Goal: Task Accomplishment & Management: Manage account settings

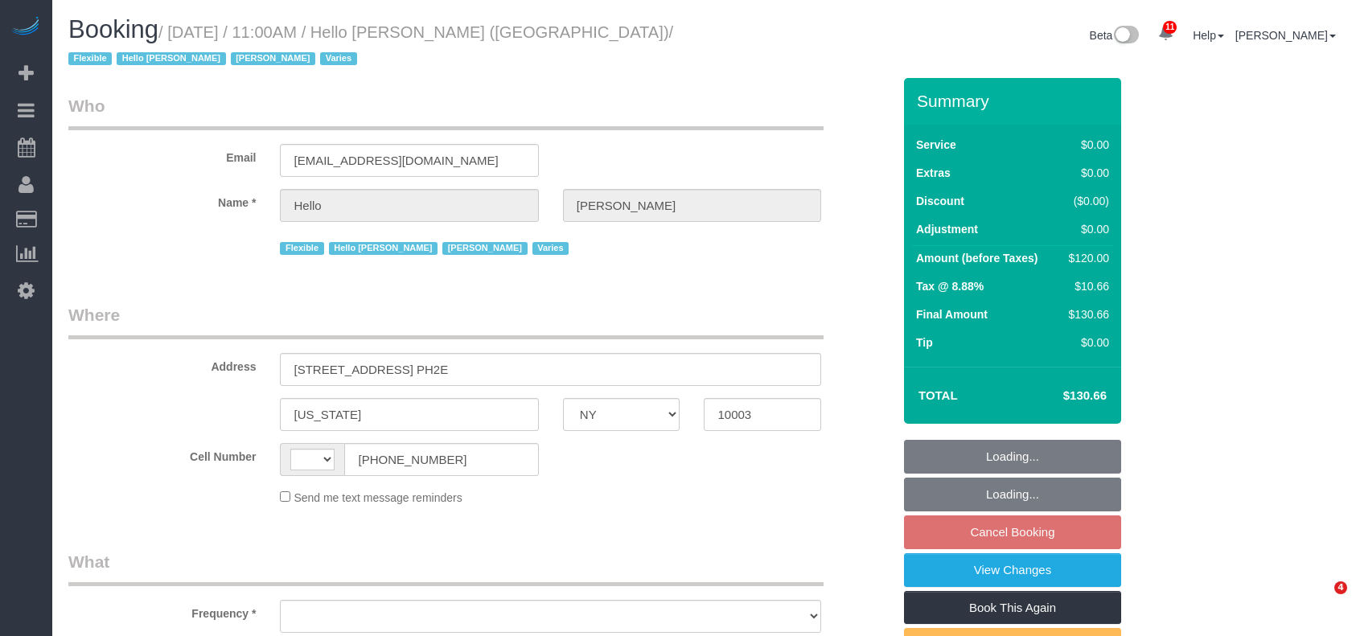
select select "NY"
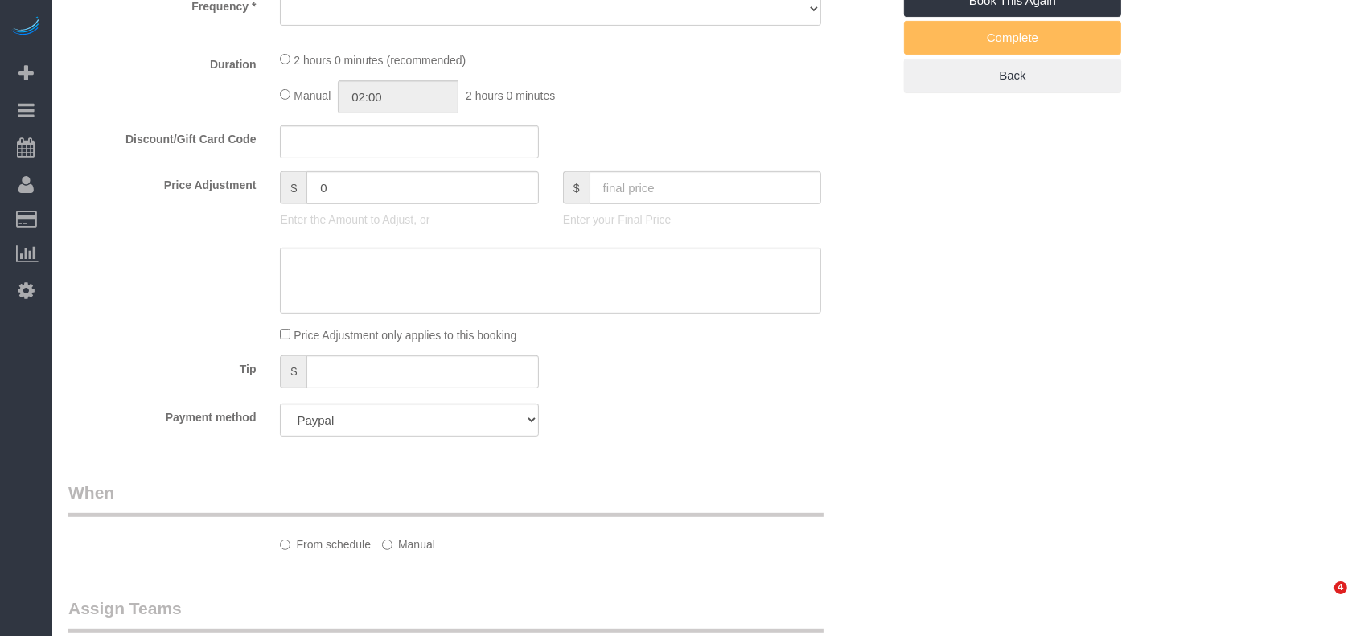
select select "string:[GEOGRAPHIC_DATA]"
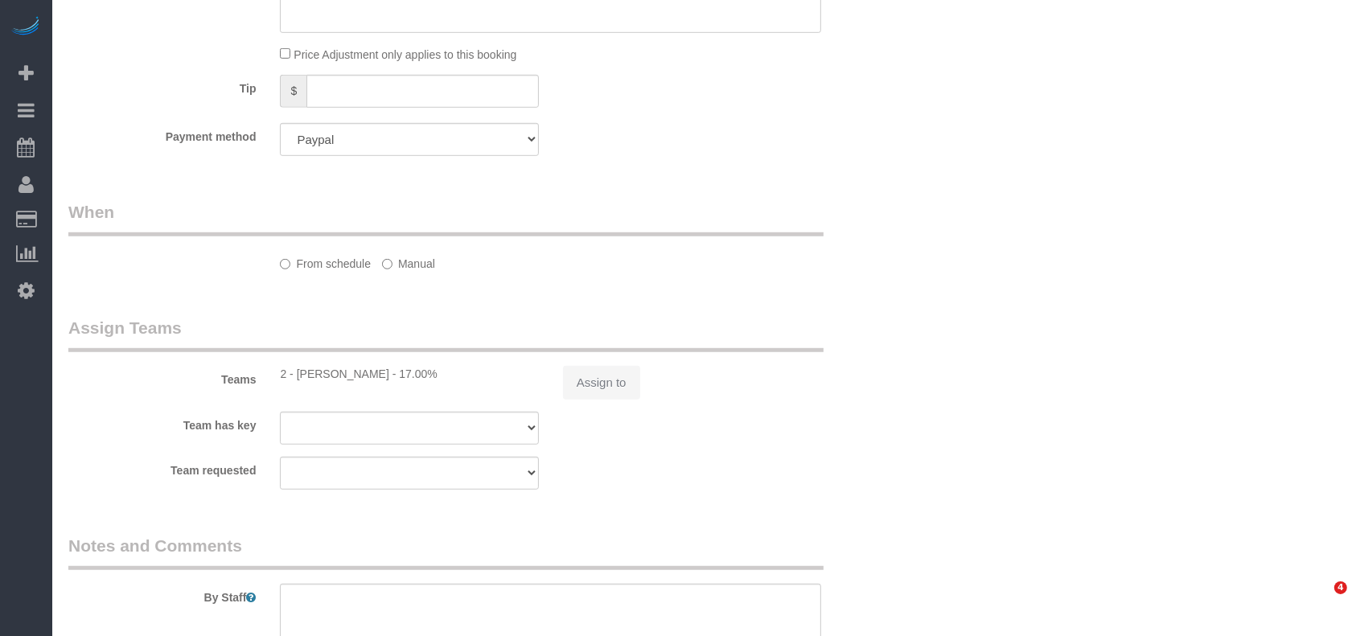
select select "object:4242"
select select "1"
select select "spot4"
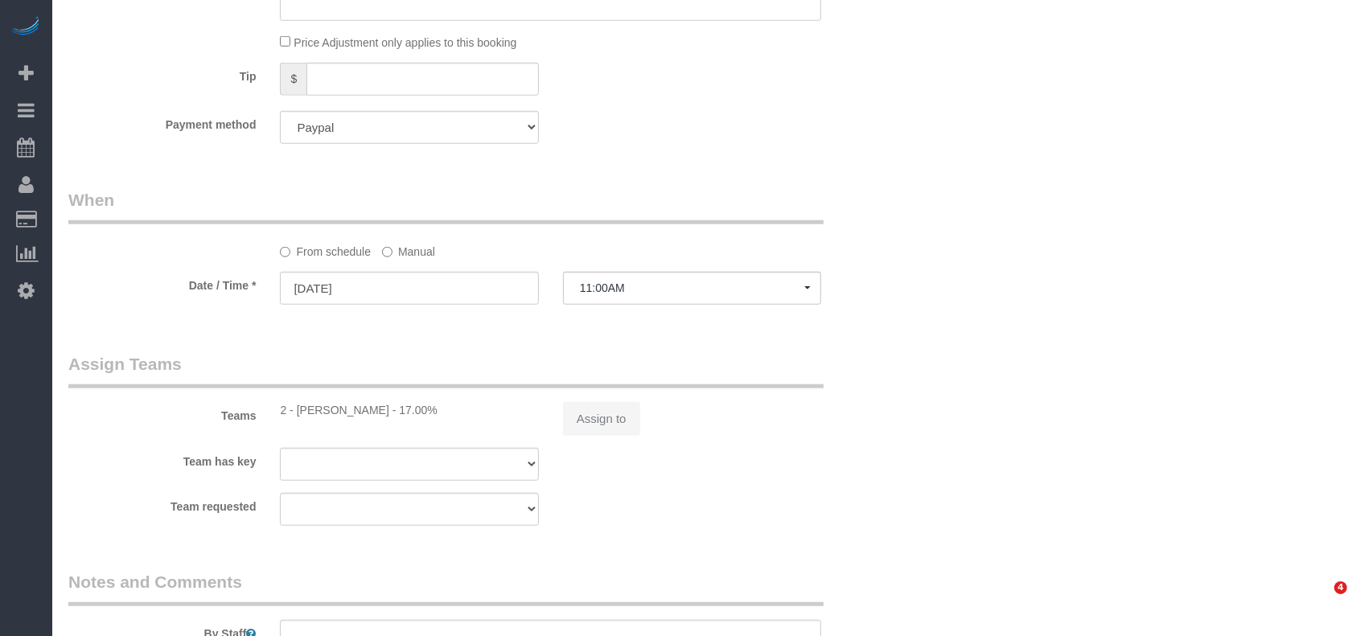
select select "number:89"
select select "number:90"
select select "number:15"
select select "number:6"
select select "number:21"
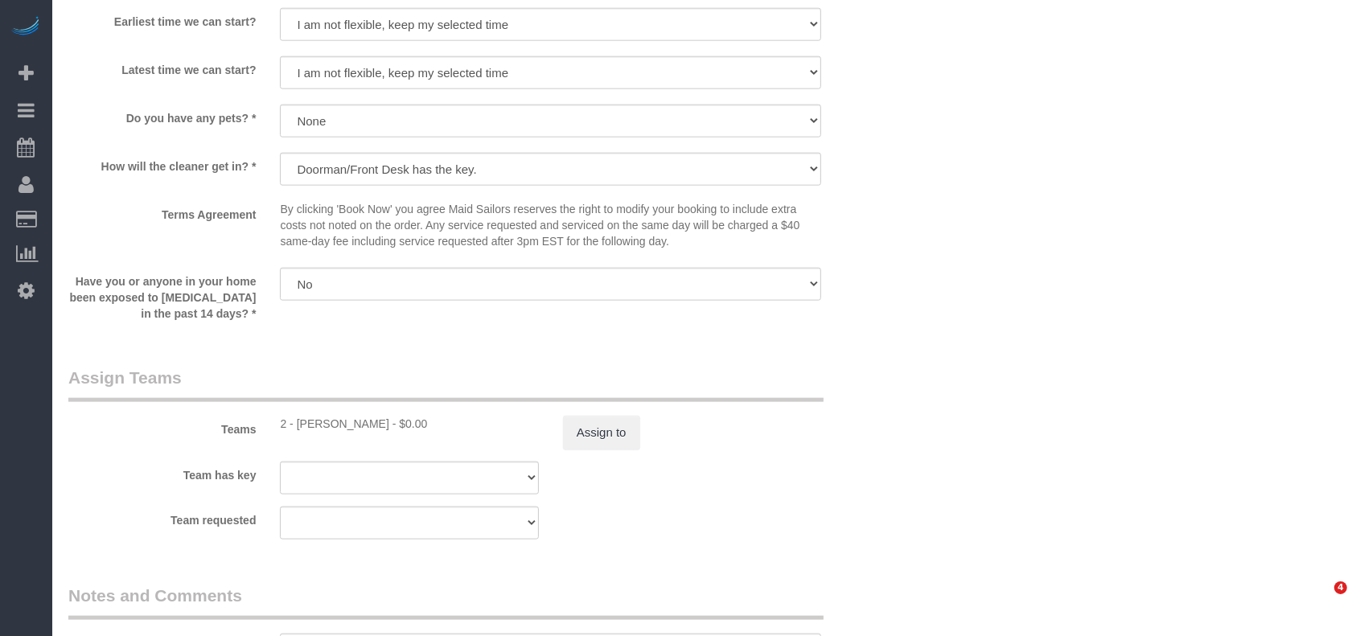
select select "1"
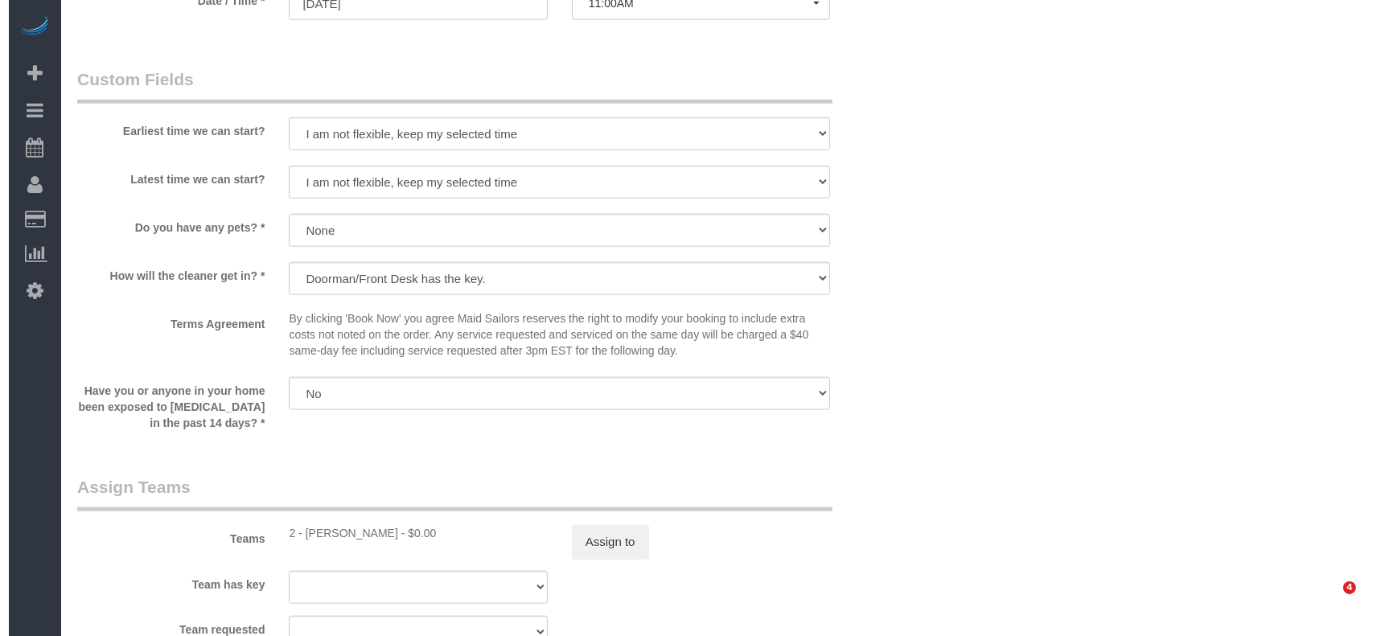
scroll to position [1929, 0]
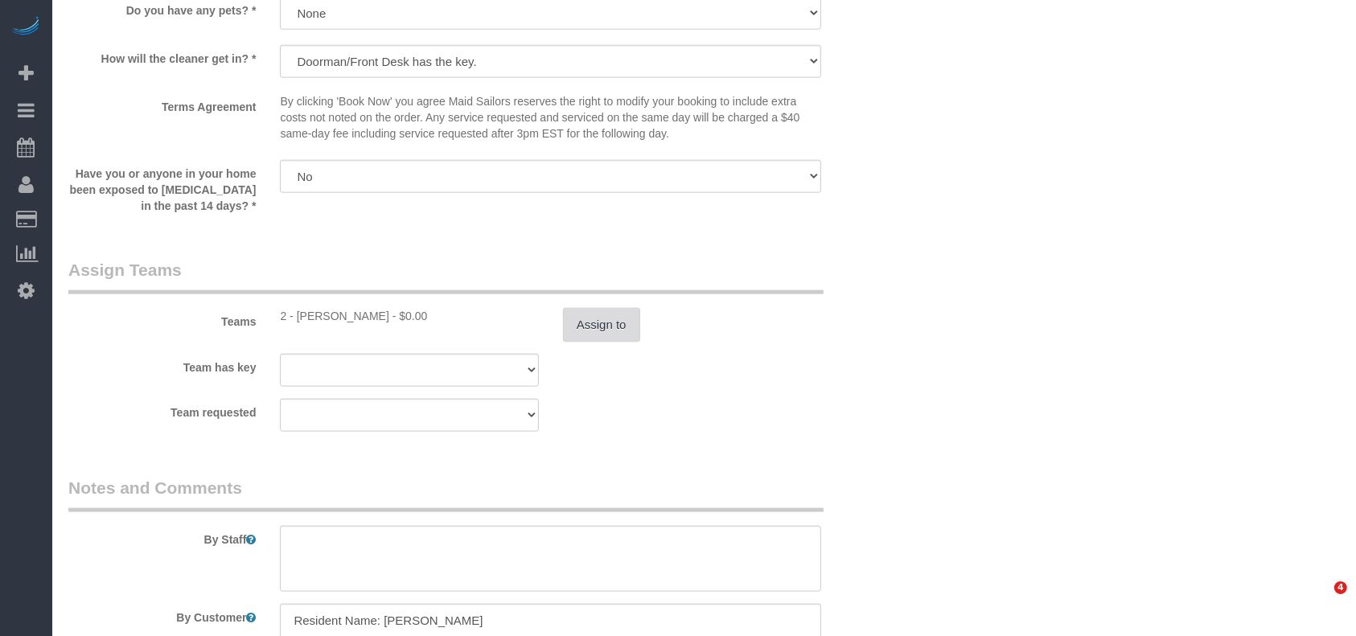
click at [617, 342] on button "Assign to" at bounding box center [601, 325] width 77 height 34
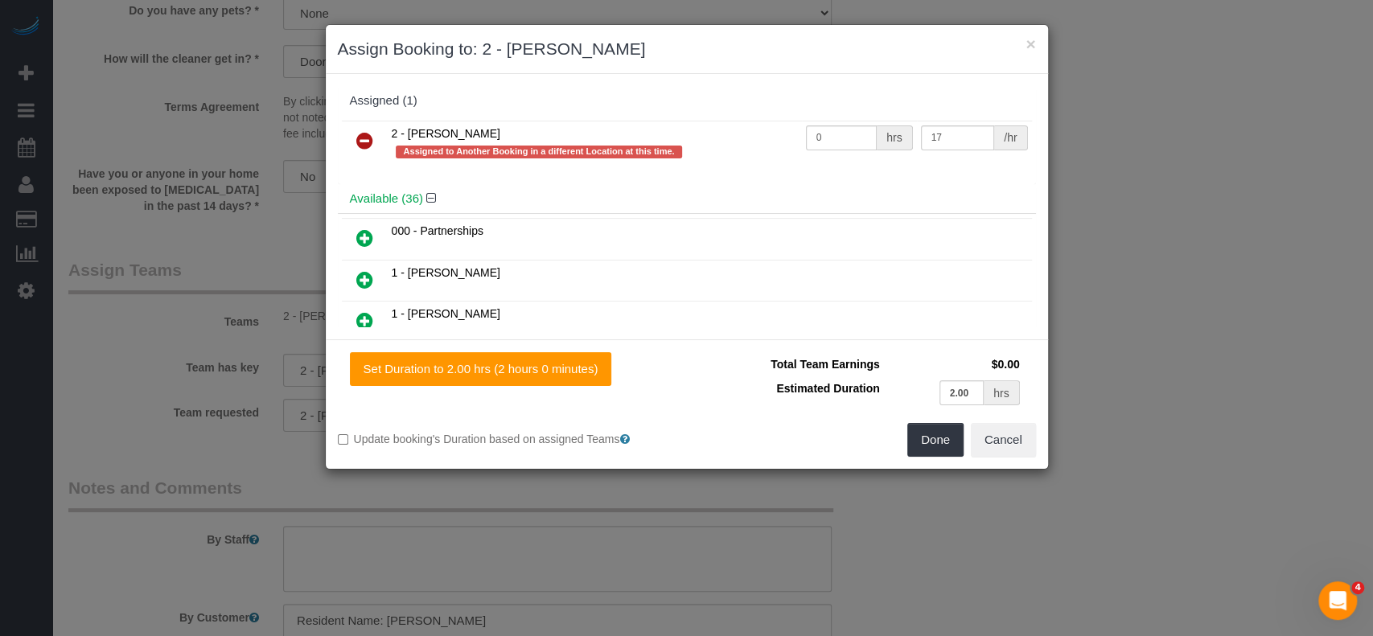
scroll to position [0, 0]
click at [371, 136] on icon at bounding box center [364, 140] width 17 height 19
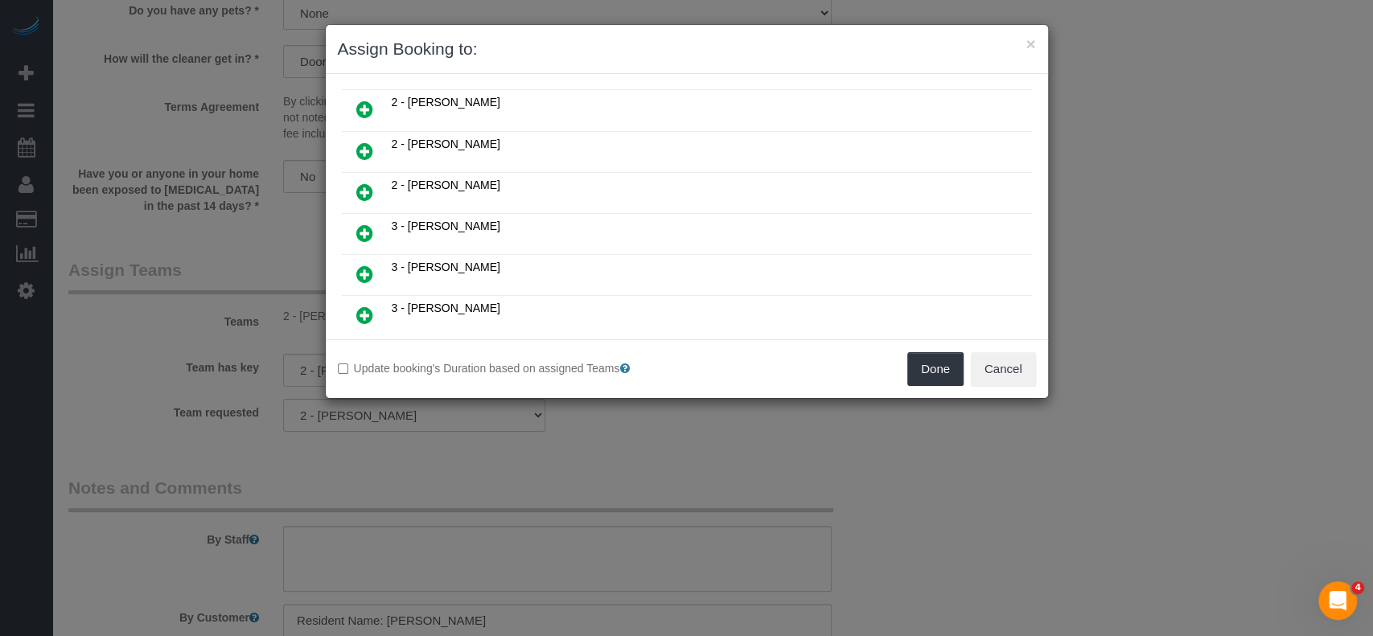
scroll to position [1179, 0]
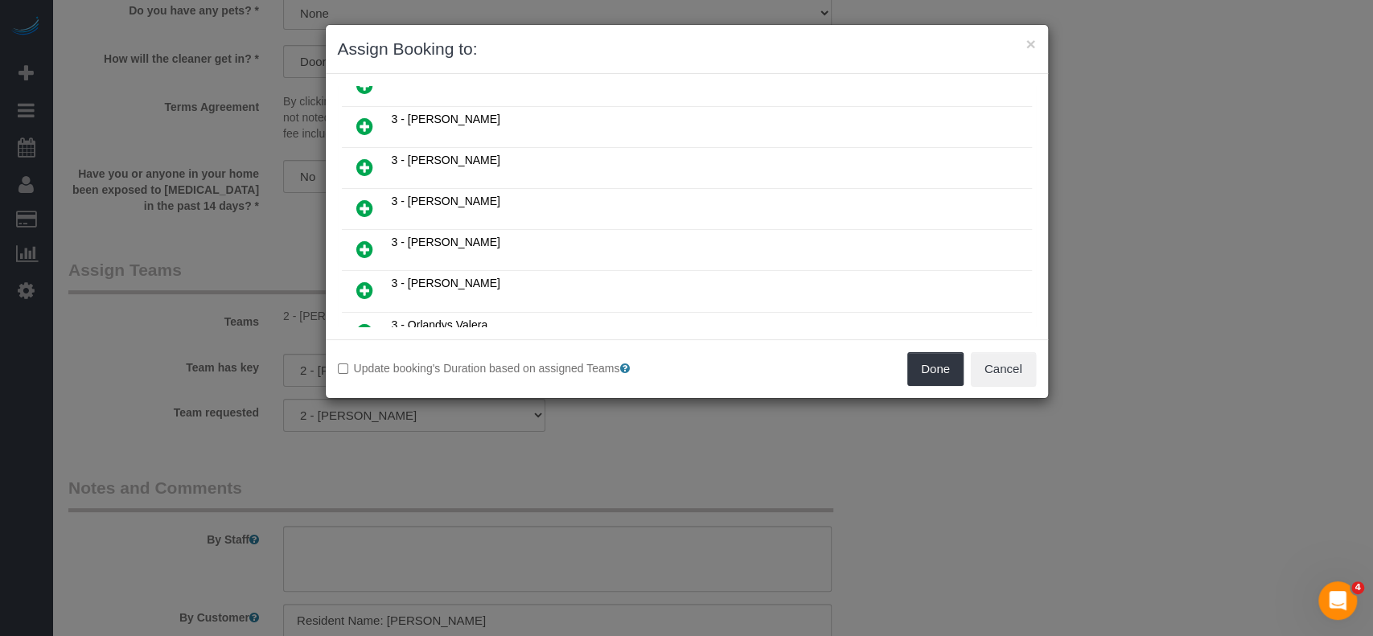
click at [364, 281] on icon at bounding box center [364, 290] width 17 height 19
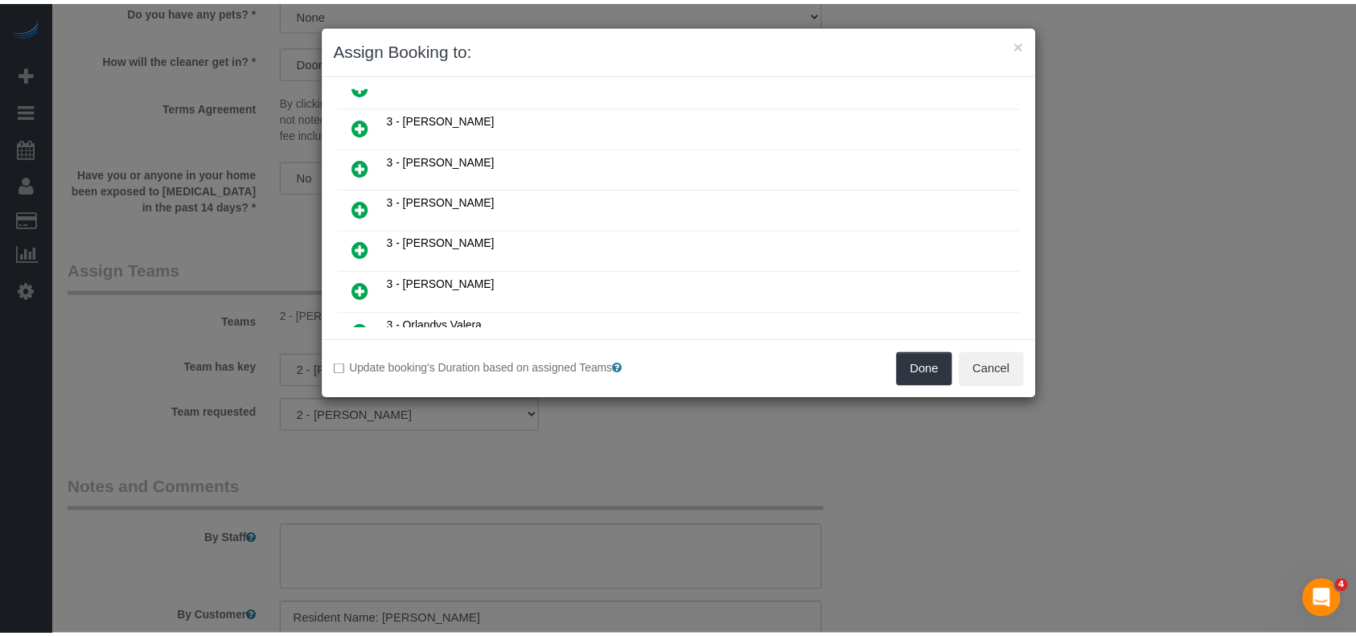
scroll to position [1216, 0]
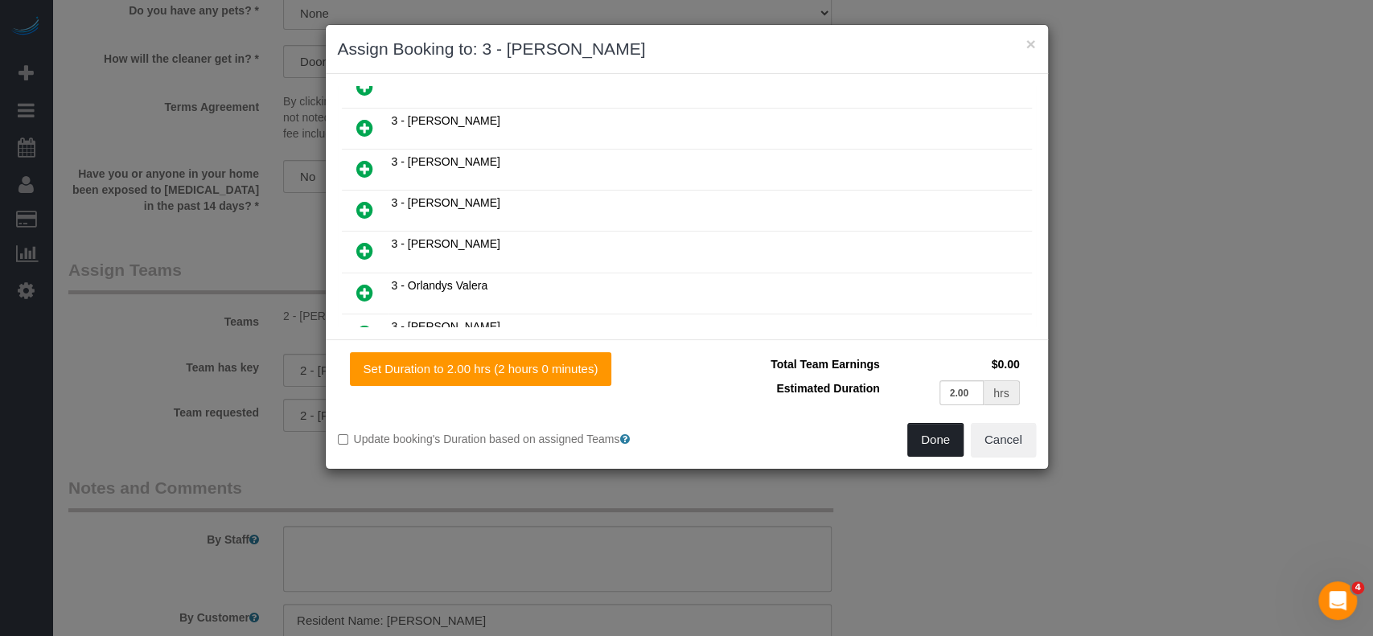
click at [942, 433] on button "Done" at bounding box center [935, 440] width 56 height 34
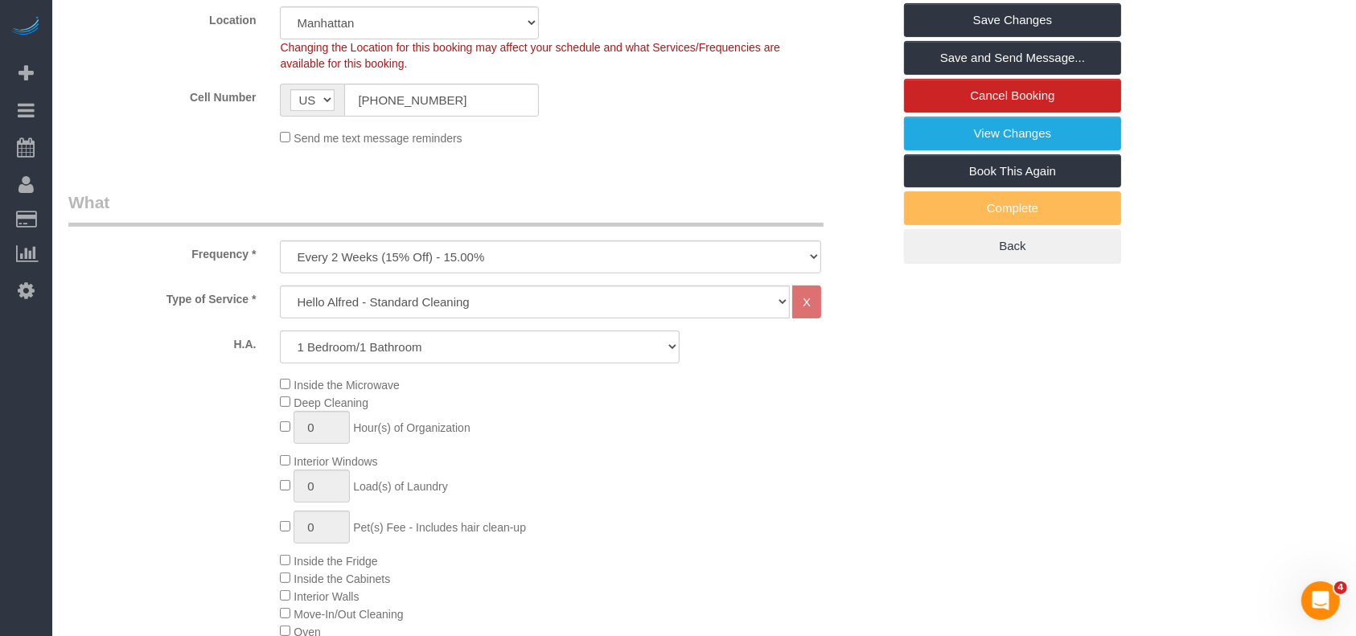
scroll to position [213, 0]
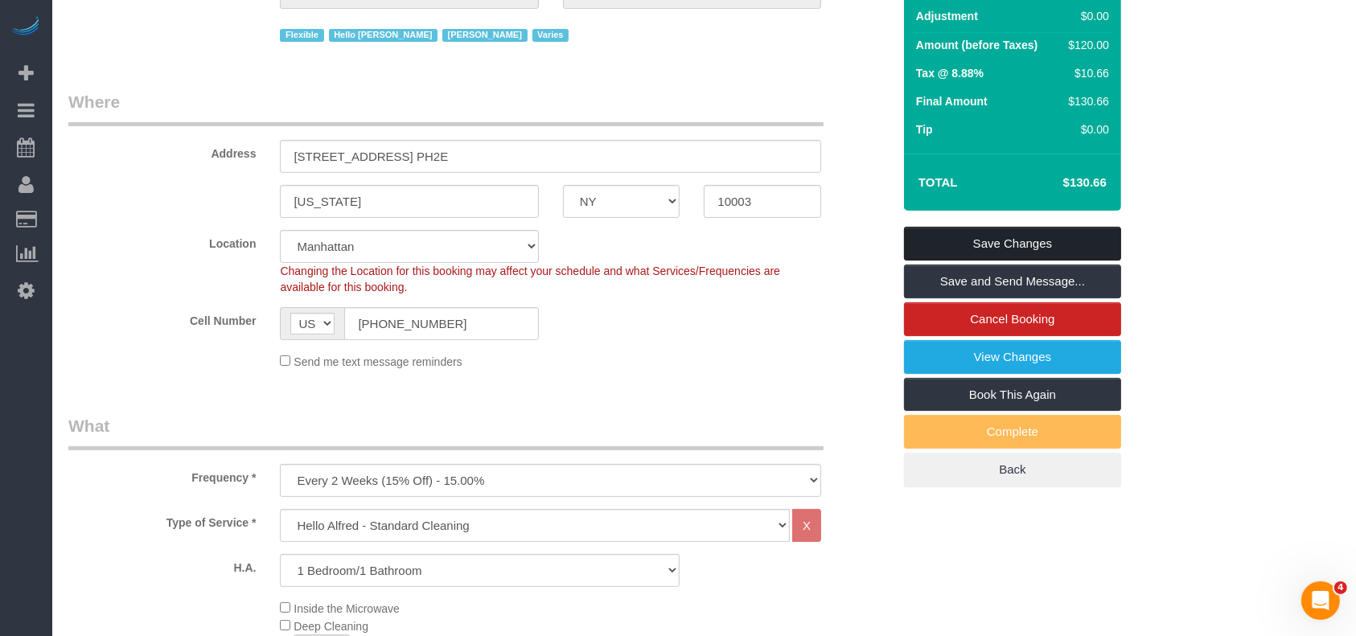
click at [1041, 238] on link "Save Changes" at bounding box center [1012, 244] width 217 height 34
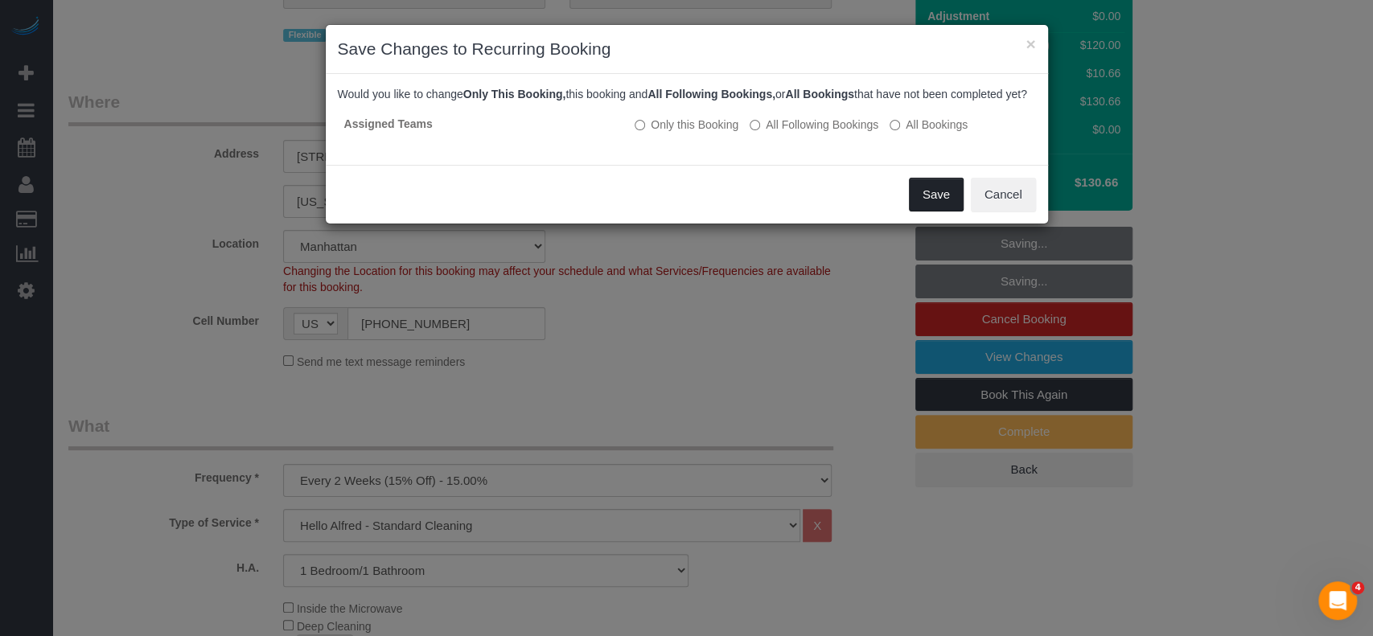
click at [926, 205] on button "Save" at bounding box center [936, 195] width 55 height 34
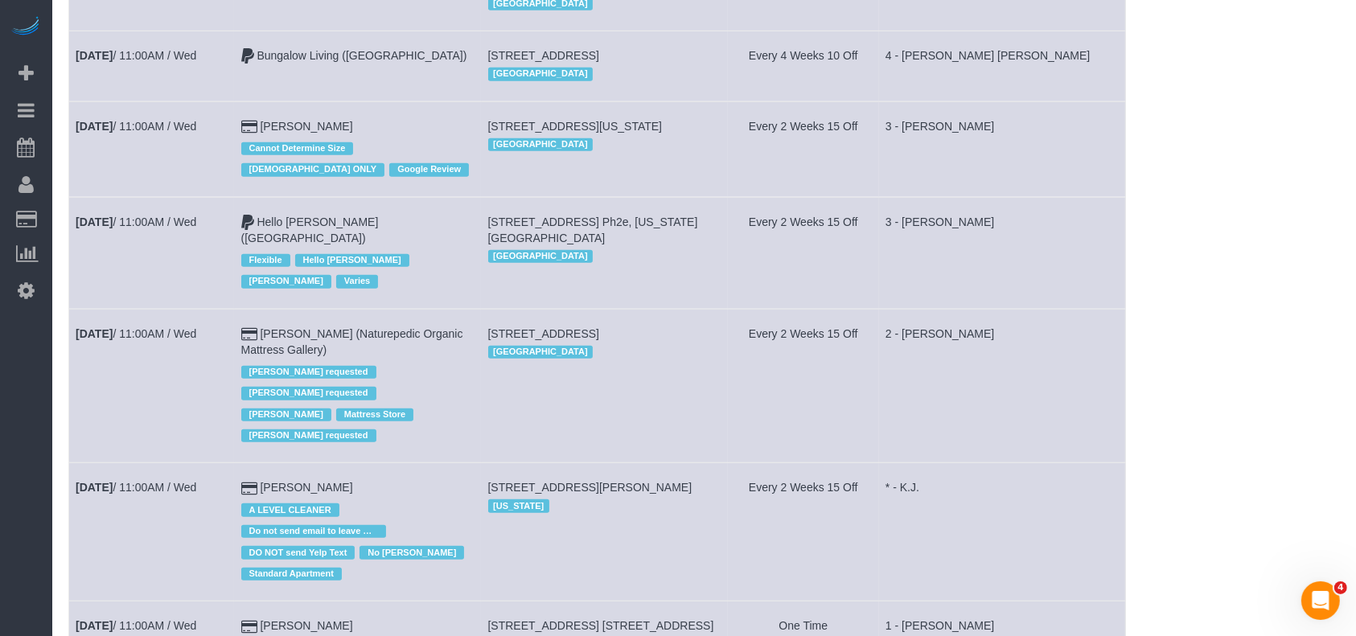
scroll to position [1287, 0]
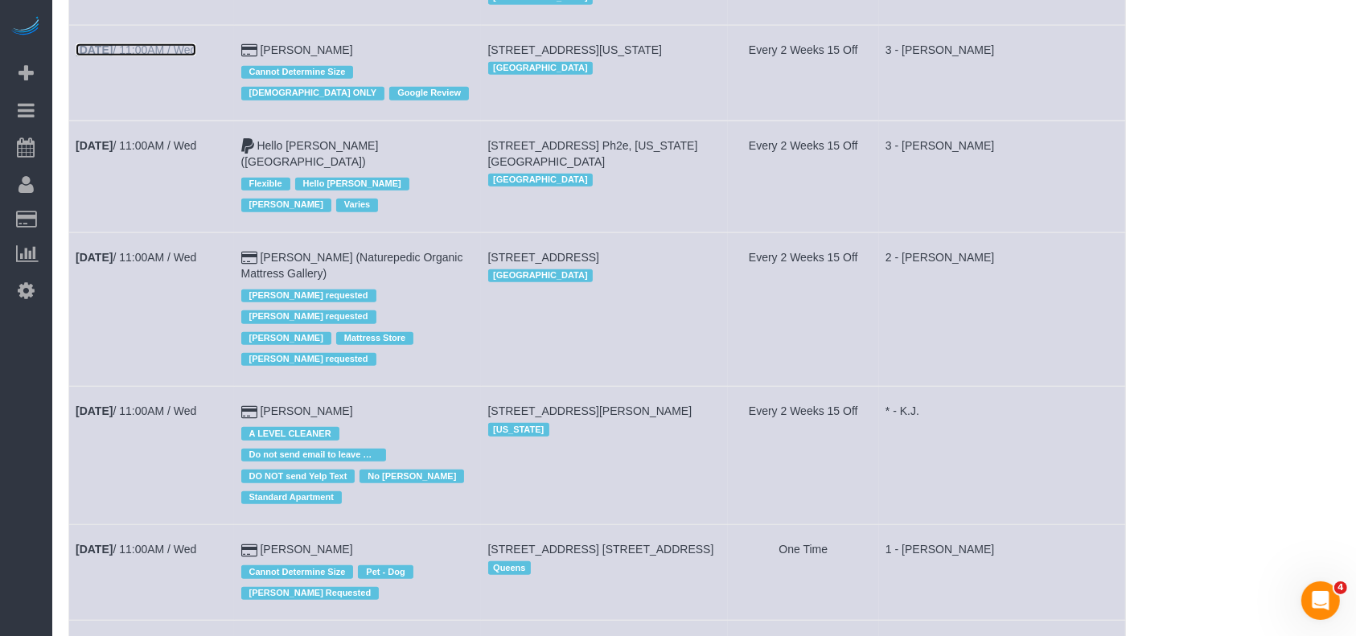
click at [154, 56] on link "[DATE] 11:00AM / Wed" at bounding box center [136, 49] width 121 height 13
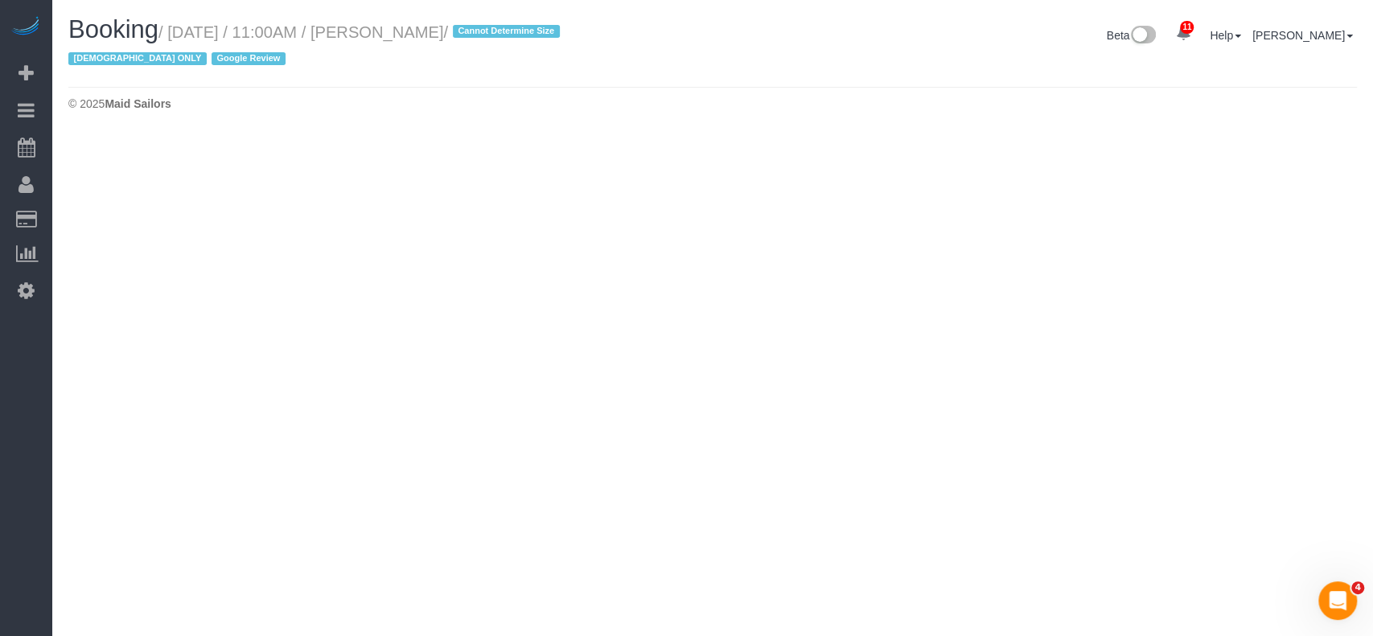
select select "NY"
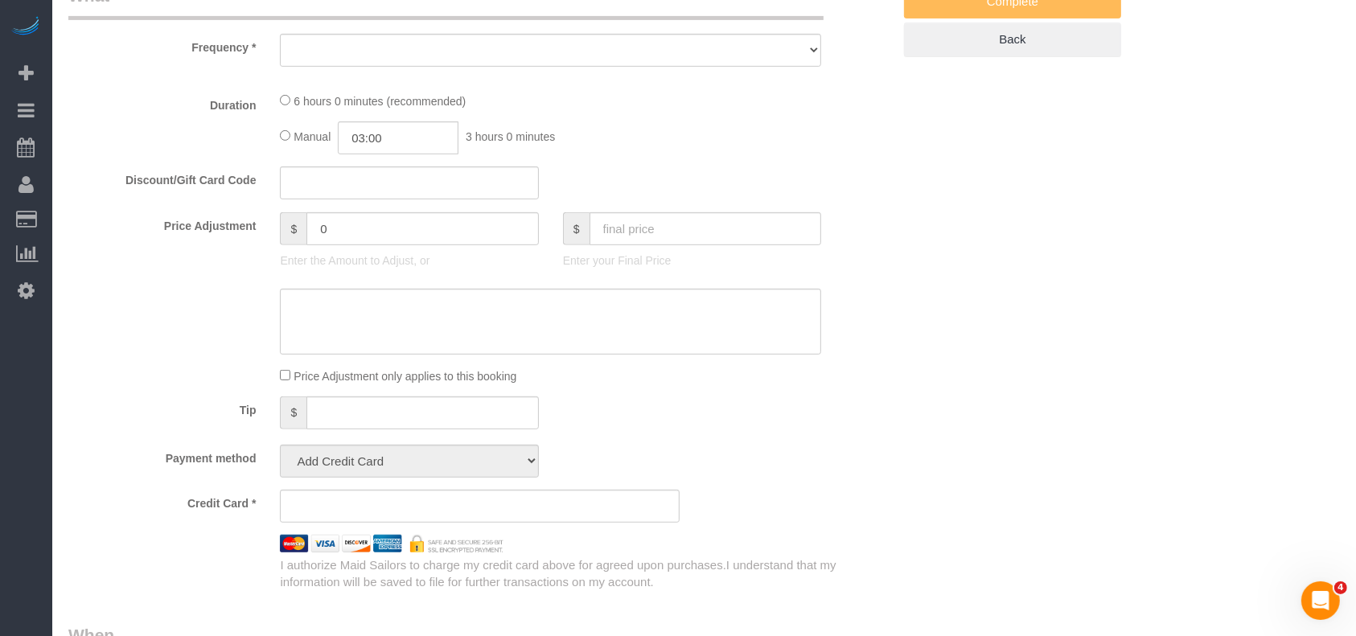
select select "object:7884"
select select "string:stripe-pm_1RX9Pk4VGloSiKo7xrKDKvXs"
select select "spot61"
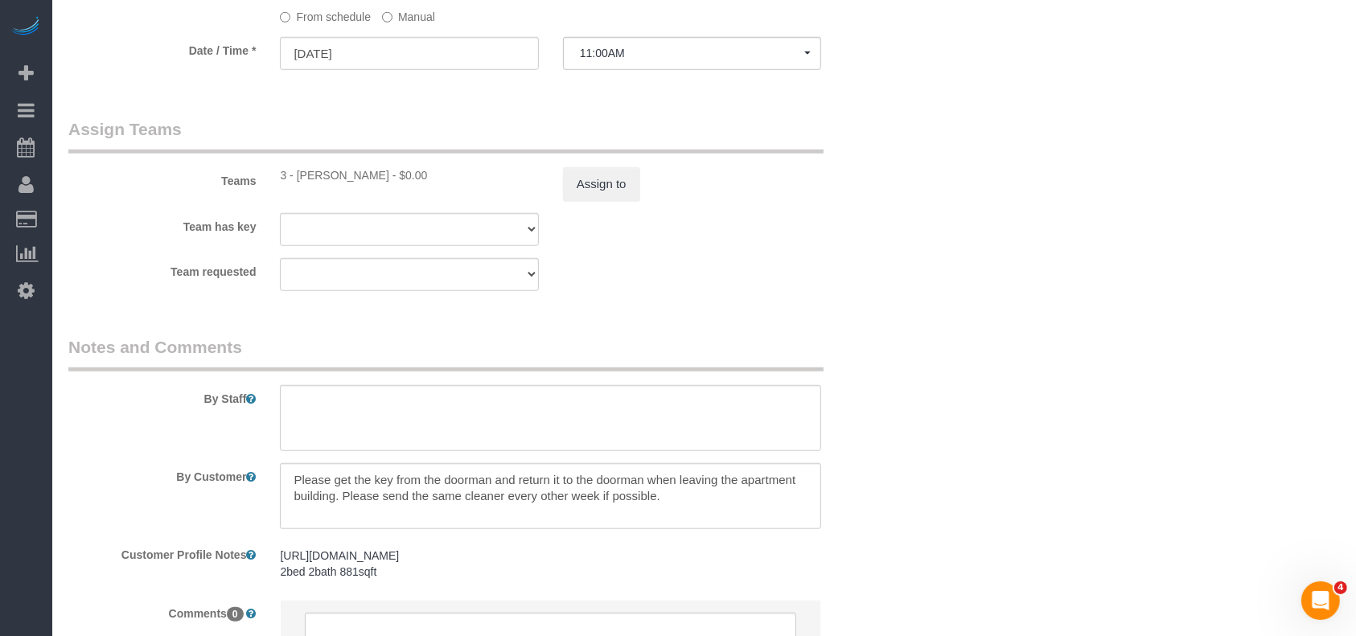
select select "object:8304"
select select "number:58"
select select "number:73"
select select "number:15"
select select "number:6"
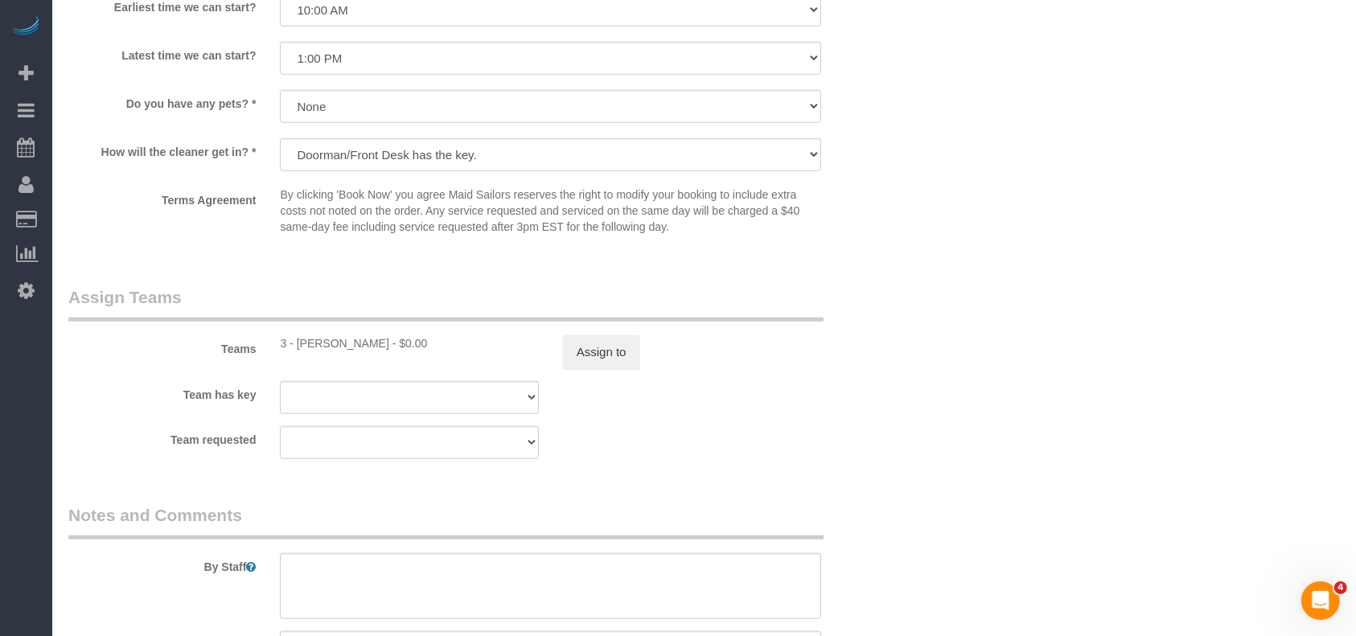
select select "2"
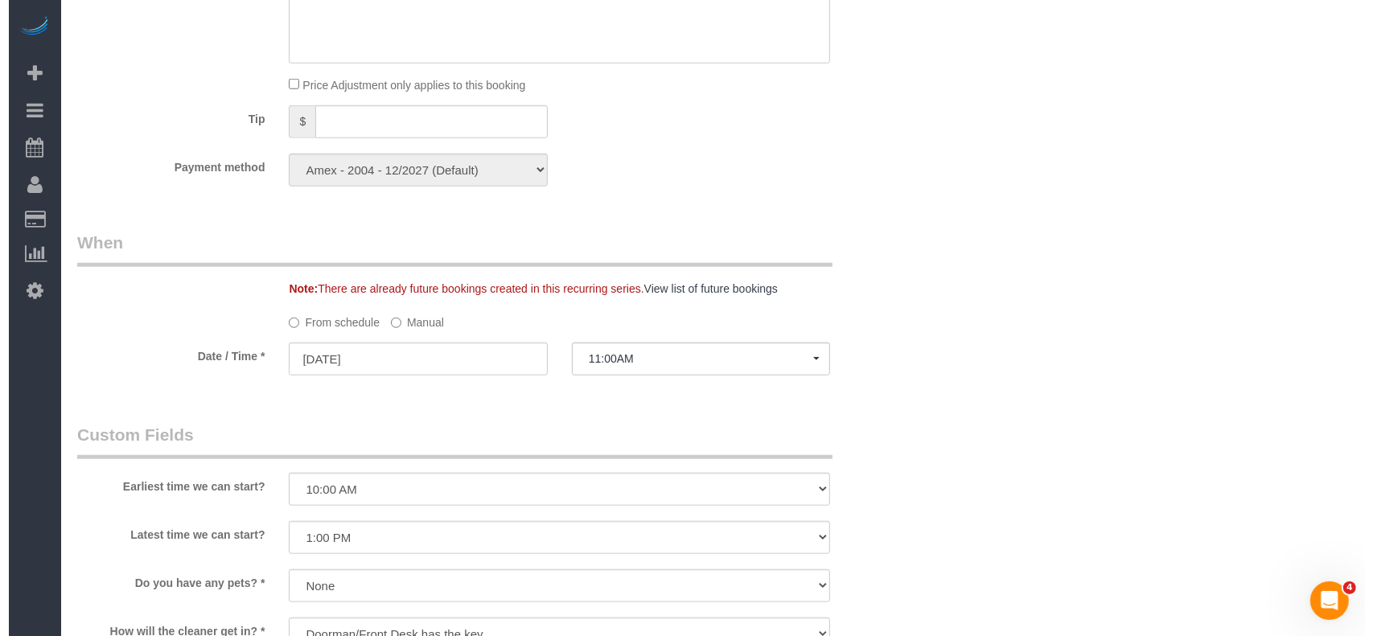
scroll to position [1901, 0]
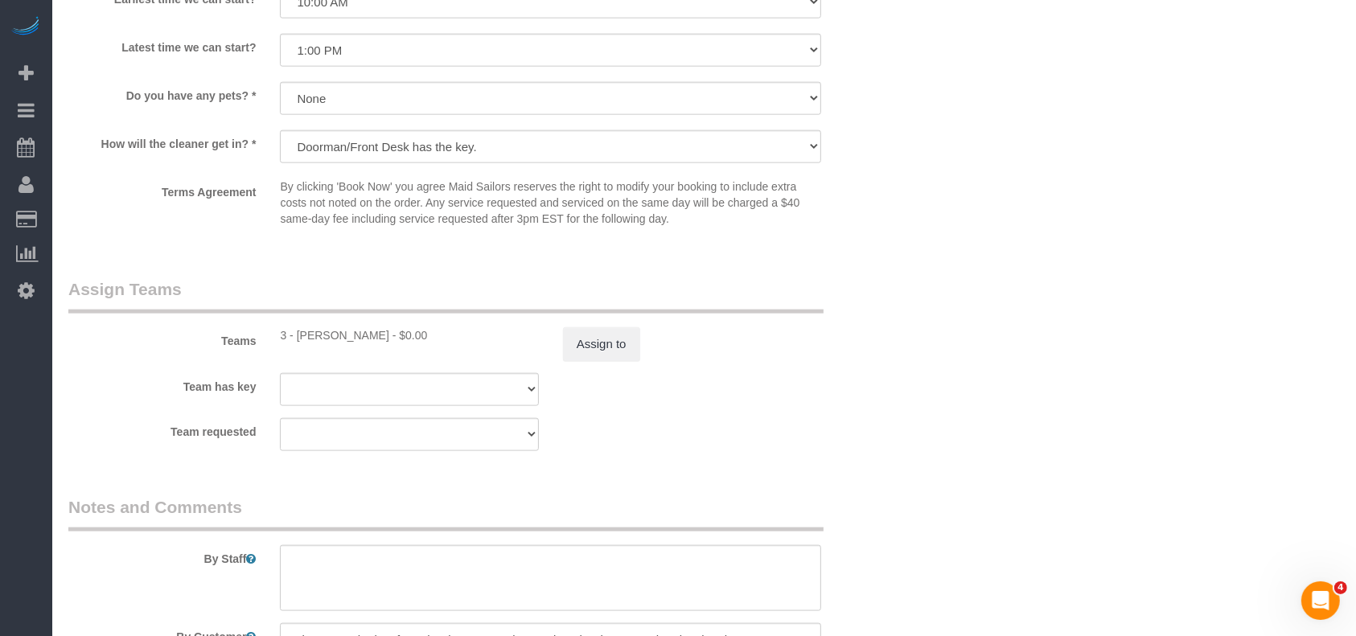
select select "2"
click at [592, 341] on button "Assign to" at bounding box center [601, 344] width 77 height 34
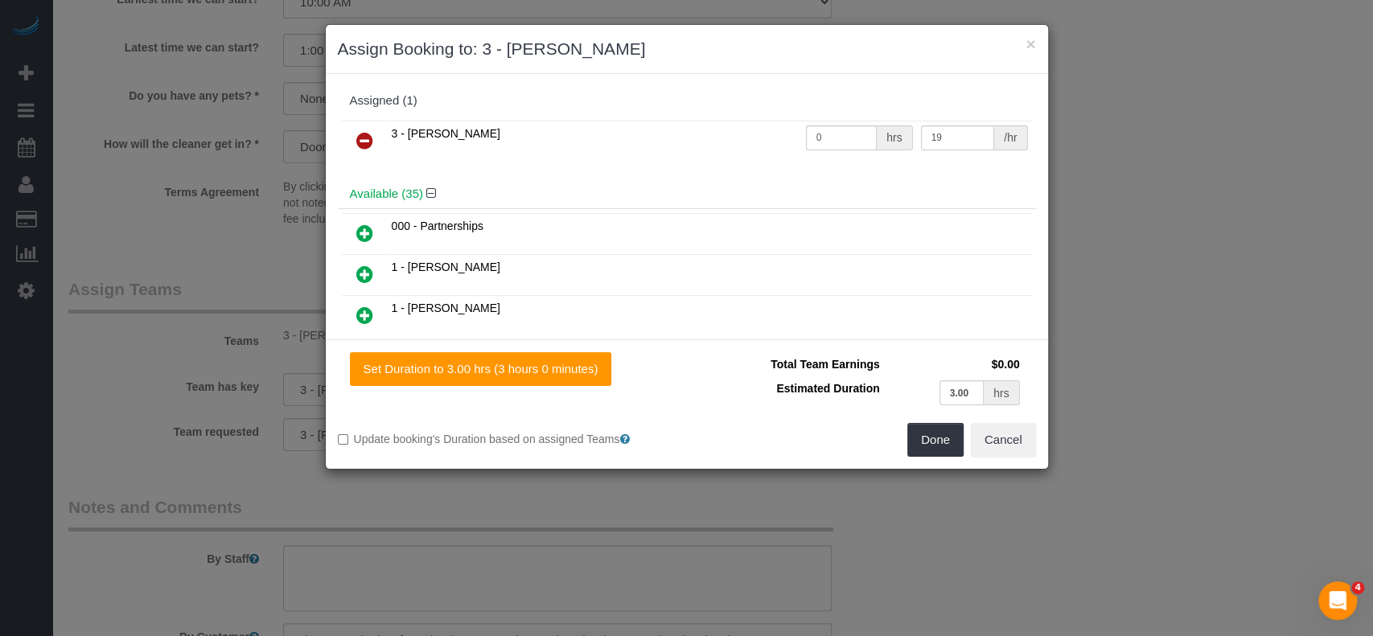
drag, startPoint x: 372, startPoint y: 143, endPoint x: 466, endPoint y: 143, distance: 94.1
click at [372, 142] on link at bounding box center [365, 141] width 38 height 32
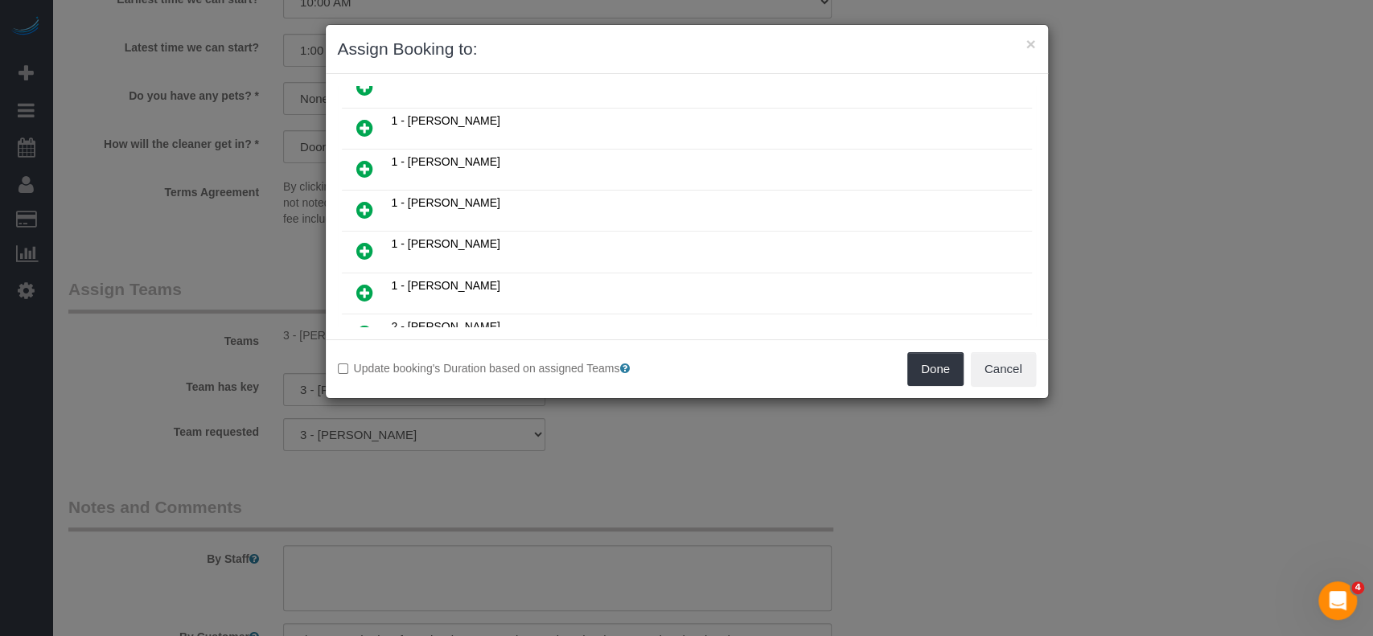
scroll to position [643, 0]
drag, startPoint x: 354, startPoint y: 190, endPoint x: 605, endPoint y: 217, distance: 252.4
click at [354, 194] on link at bounding box center [365, 210] width 38 height 32
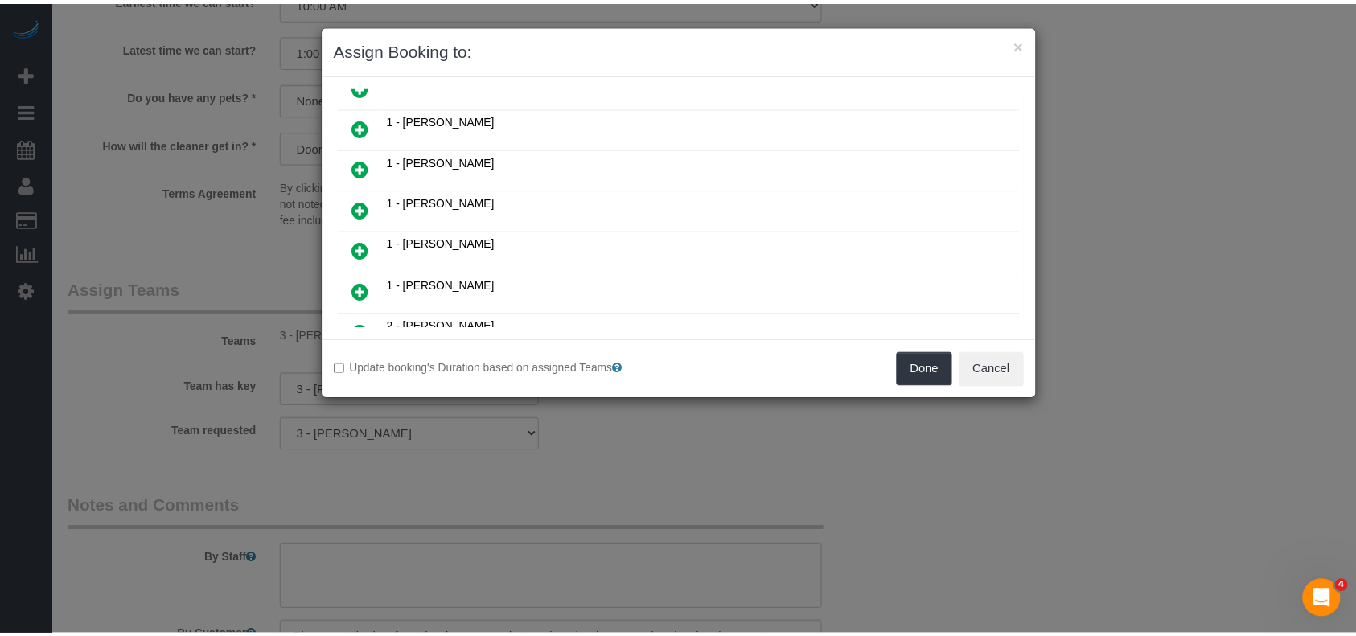
scroll to position [680, 0]
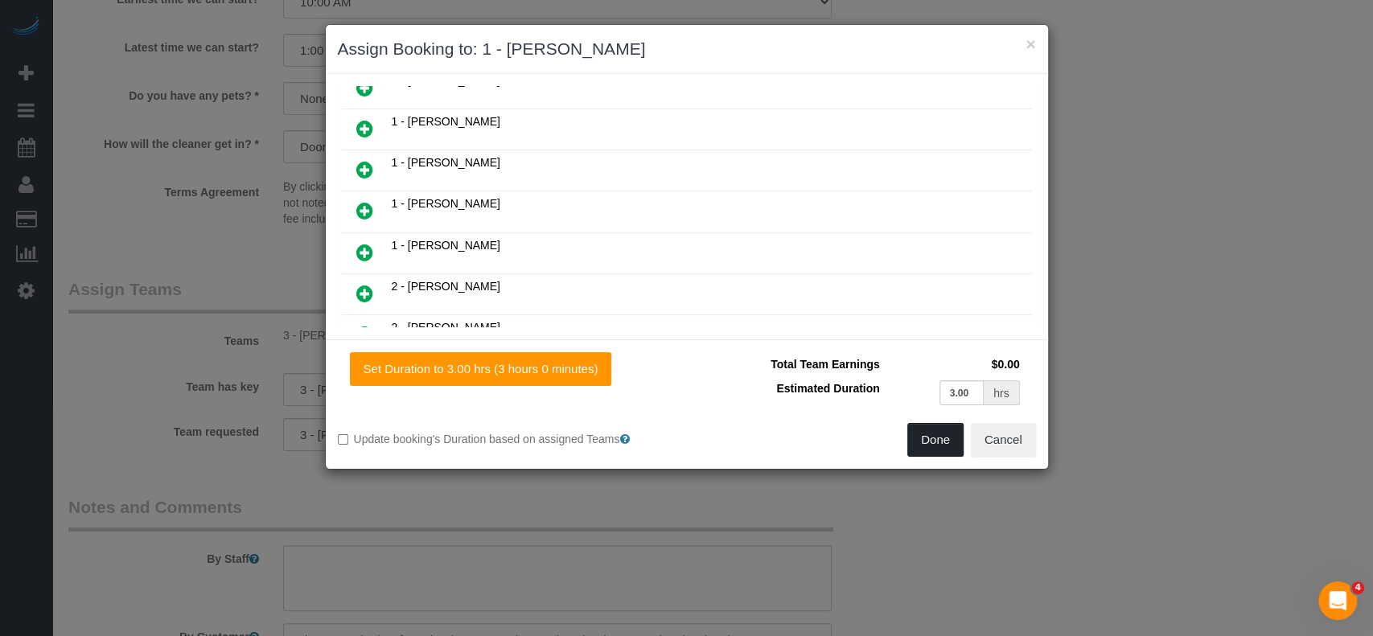
drag, startPoint x: 935, startPoint y: 439, endPoint x: 906, endPoint y: 413, distance: 39.3
click at [936, 438] on button "Done" at bounding box center [935, 440] width 56 height 34
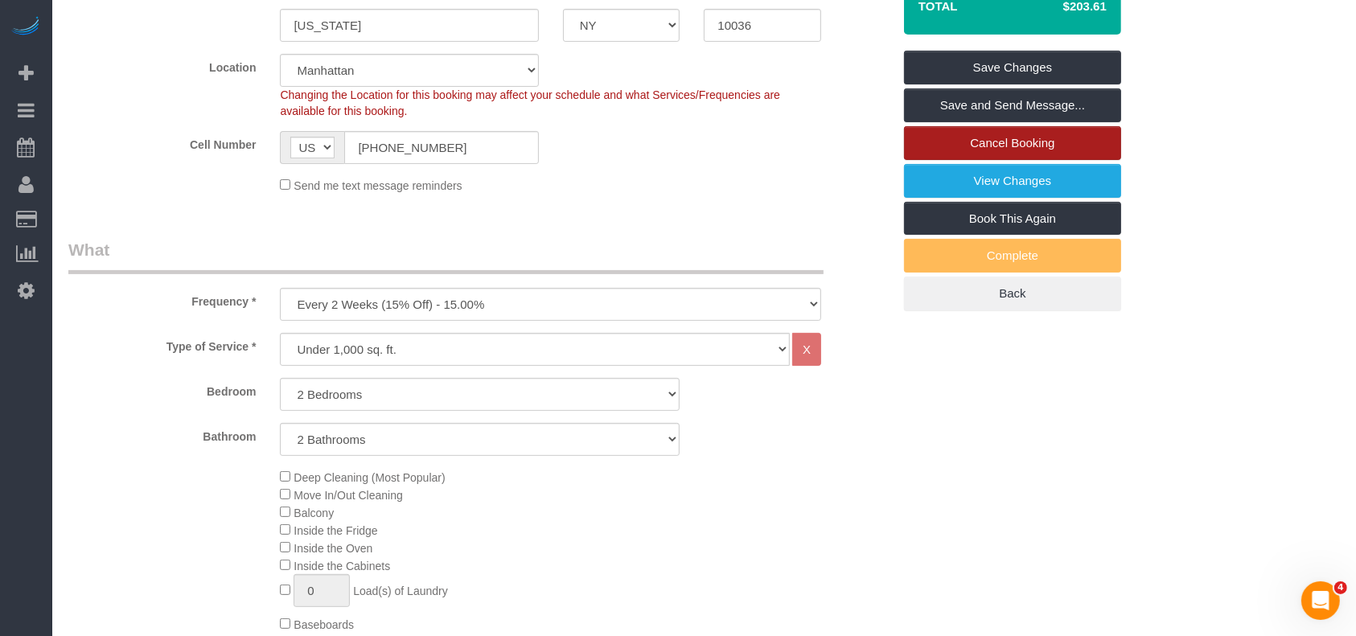
scroll to position [186, 0]
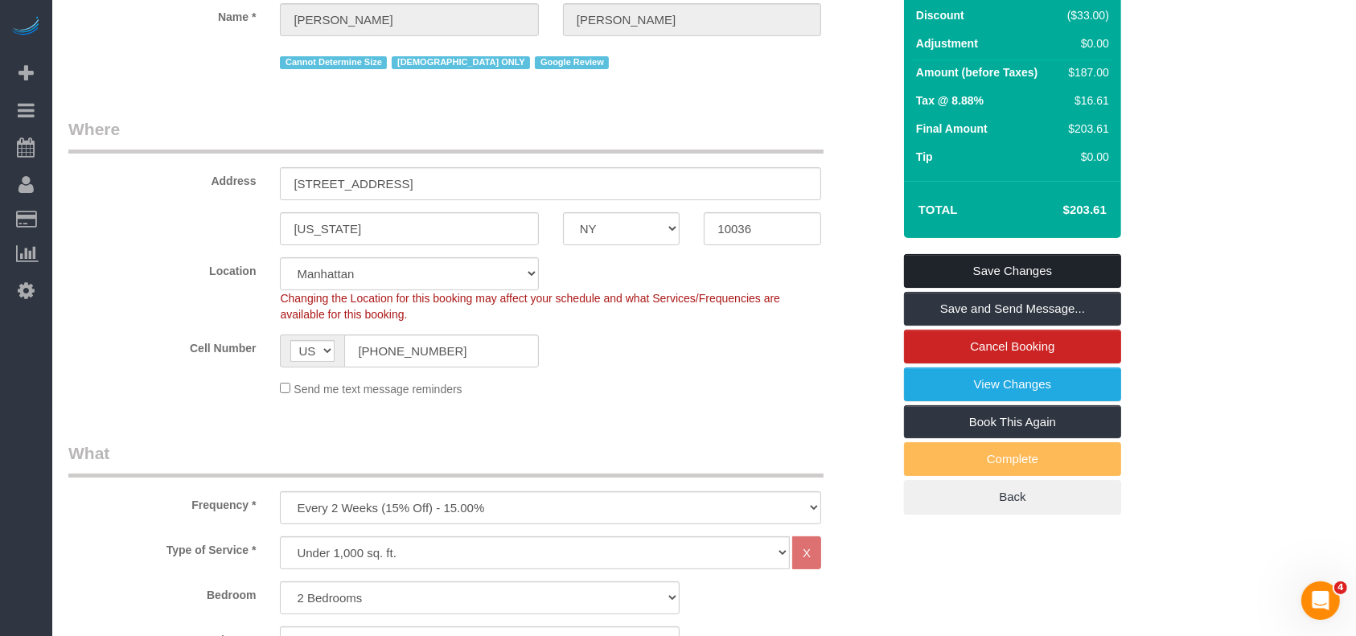
click at [1049, 255] on link "Save Changes" at bounding box center [1012, 271] width 217 height 34
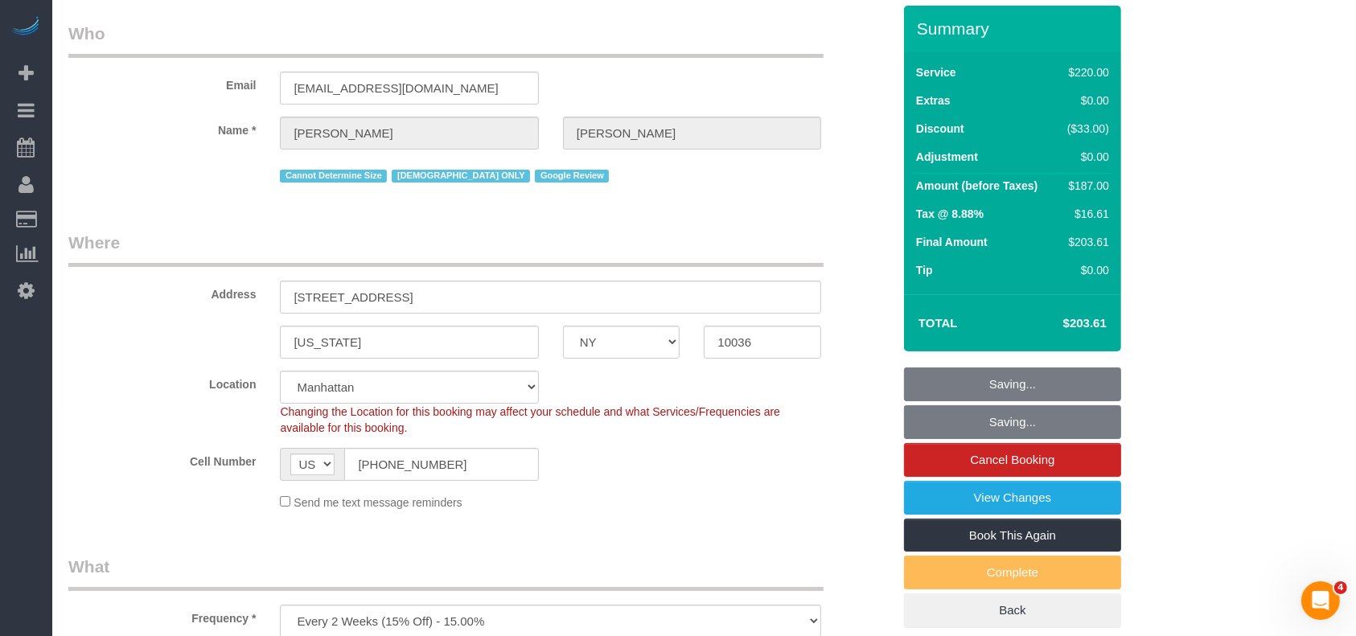
scroll to position [0, 0]
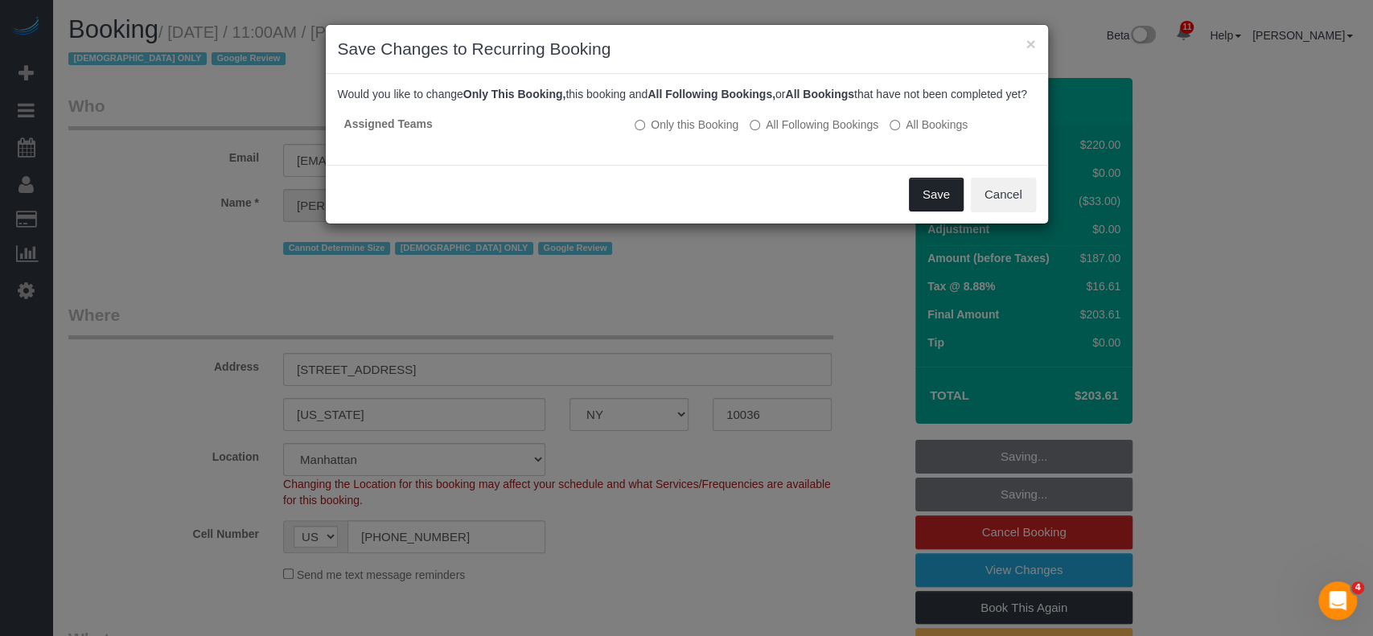
click at [947, 211] on button "Save" at bounding box center [936, 195] width 55 height 34
